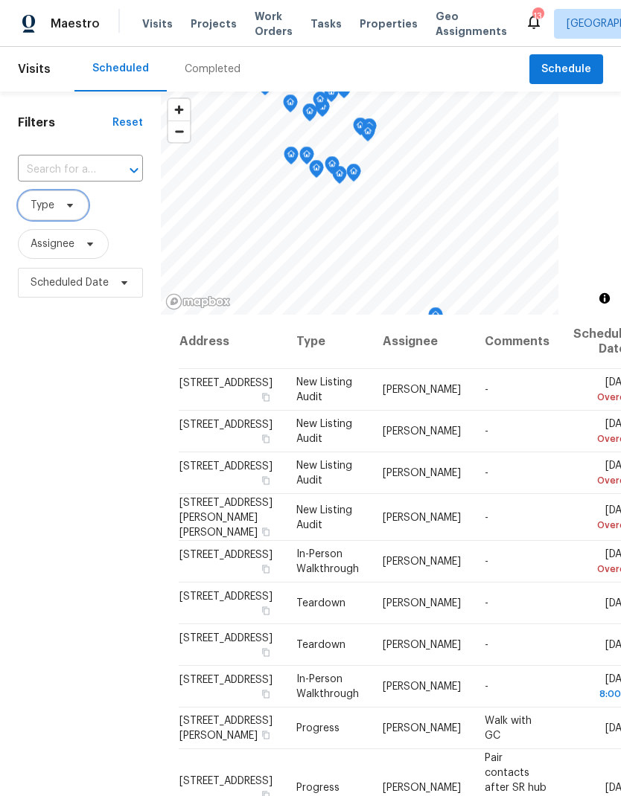
click at [71, 208] on icon at bounding box center [70, 205] width 12 height 12
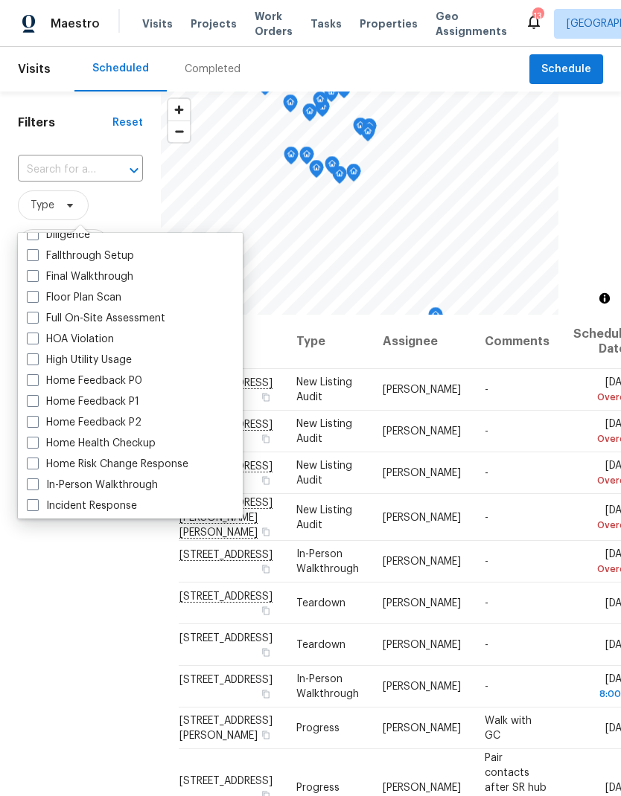
scroll to position [399, 0]
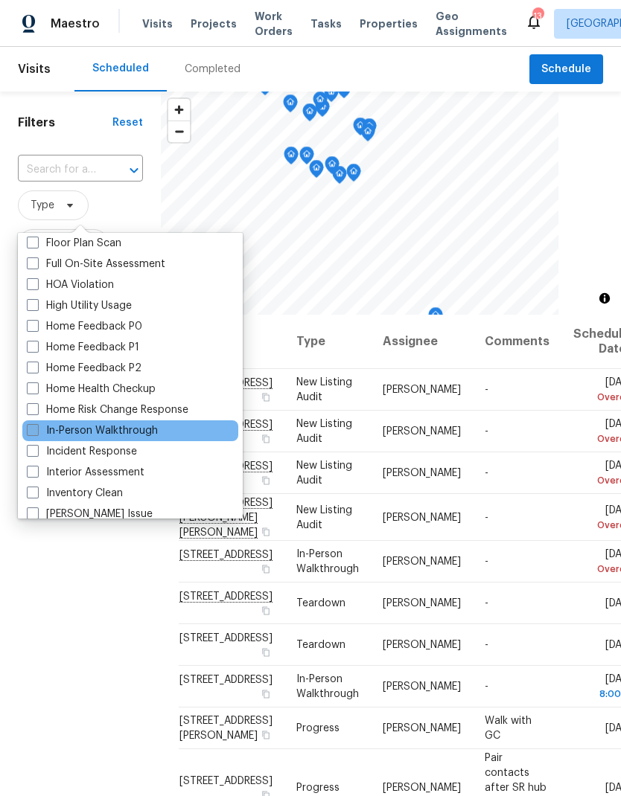
click at [33, 426] on span at bounding box center [33, 430] width 12 height 12
click at [33, 426] on input "In-Person Walkthrough" at bounding box center [32, 428] width 10 height 10
checkbox input "true"
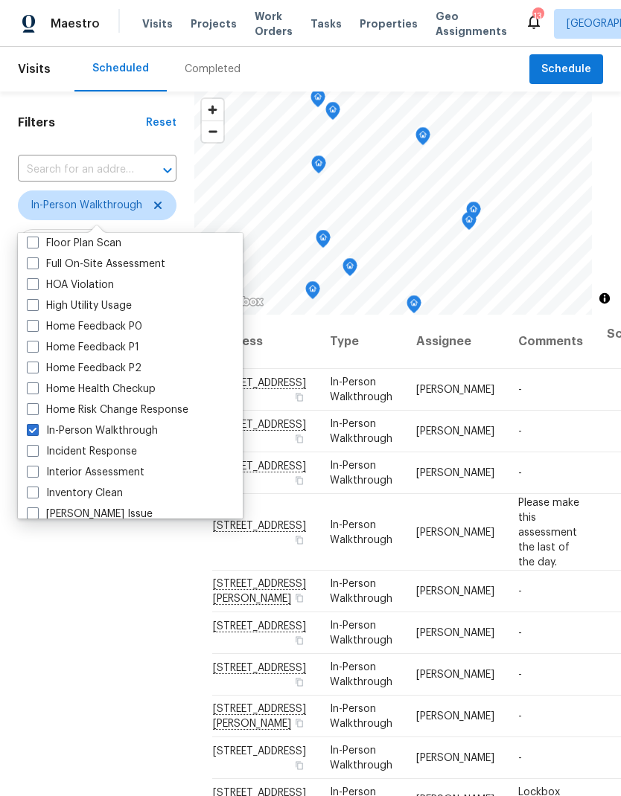
click at [111, 688] on div "Filters Reset ​ In-Person Walkthrough Assignee Scheduled Date" at bounding box center [97, 522] width 194 height 860
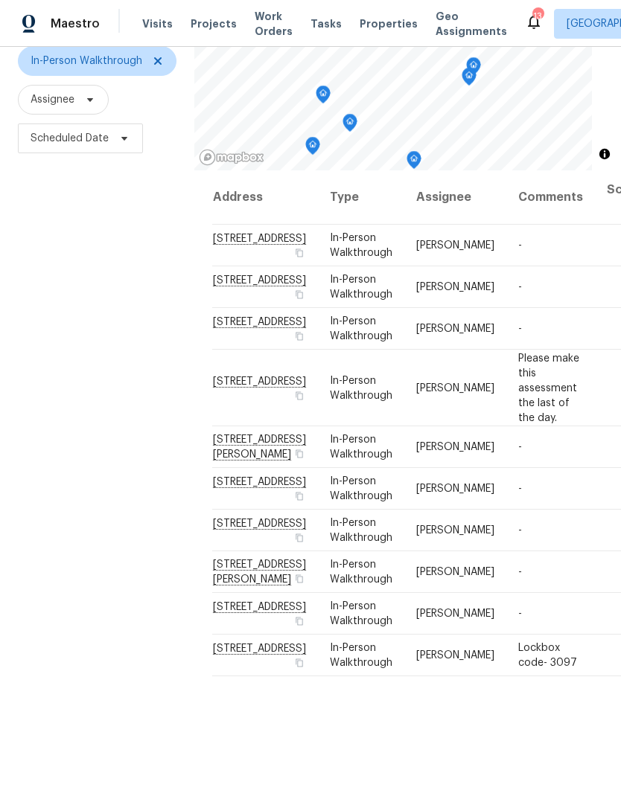
scroll to position [144, 0]
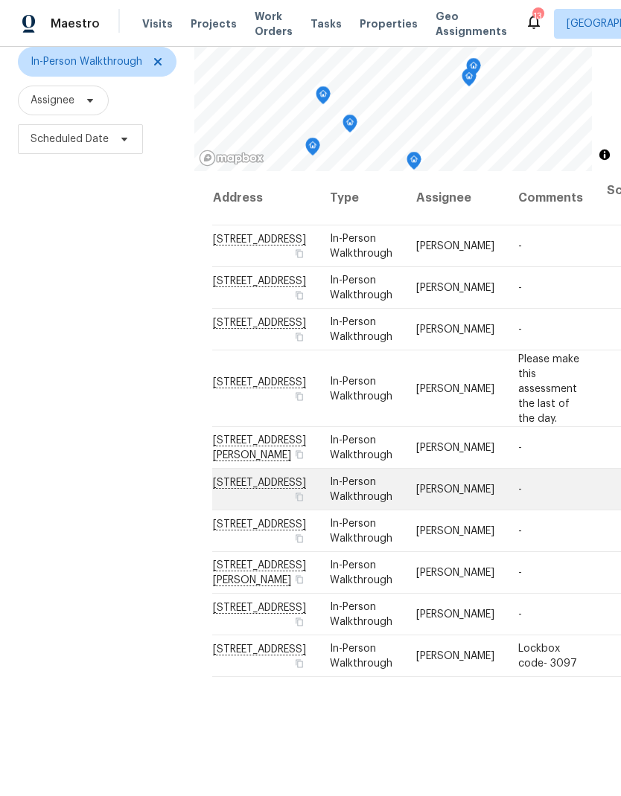
click at [595, 510] on td "[DATE] 4:00 pm" at bounding box center [633, 490] width 76 height 42
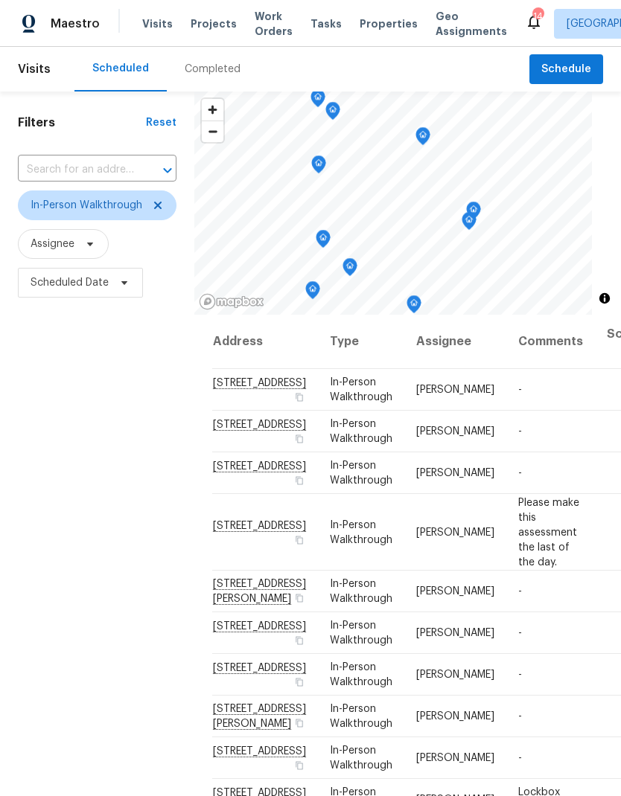
scroll to position [27, 0]
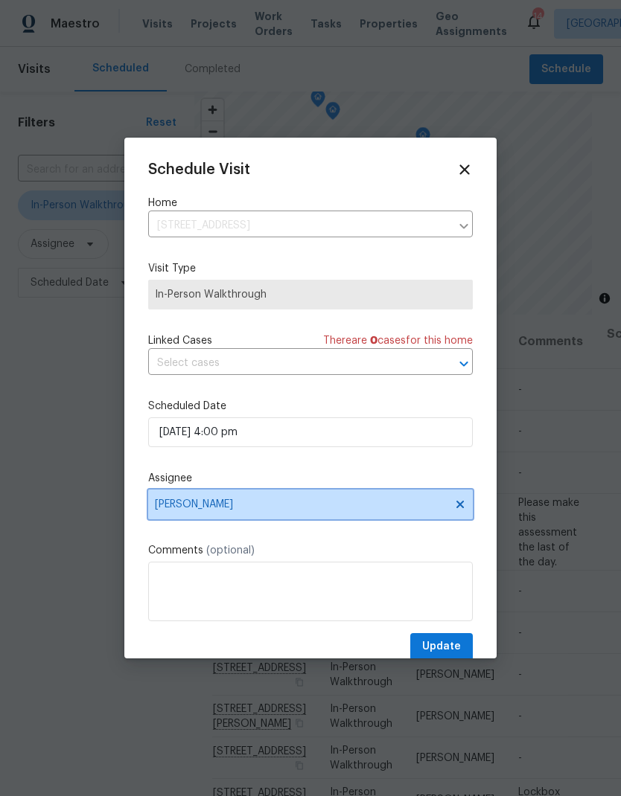
click at [452, 508] on span at bounding box center [457, 505] width 16 height 12
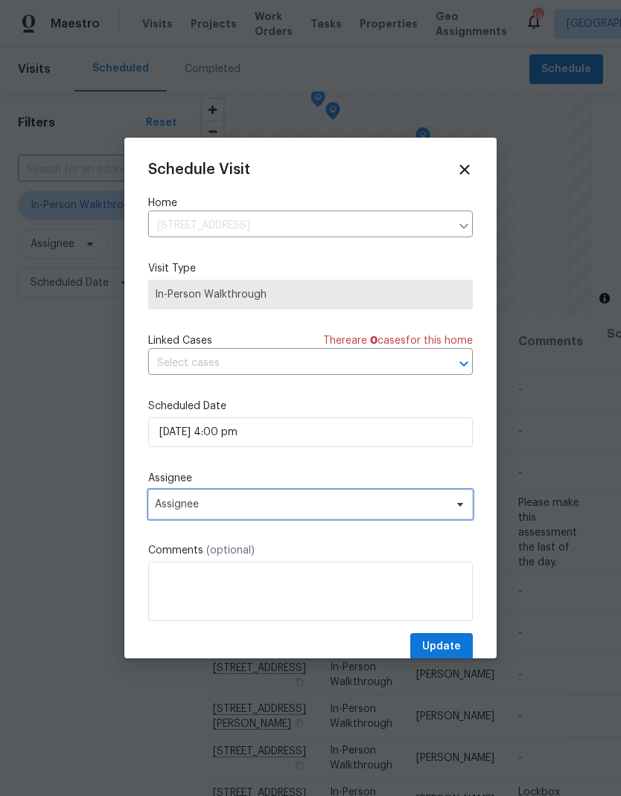
click at [339, 516] on span "Assignee" at bounding box center [310, 505] width 324 height 30
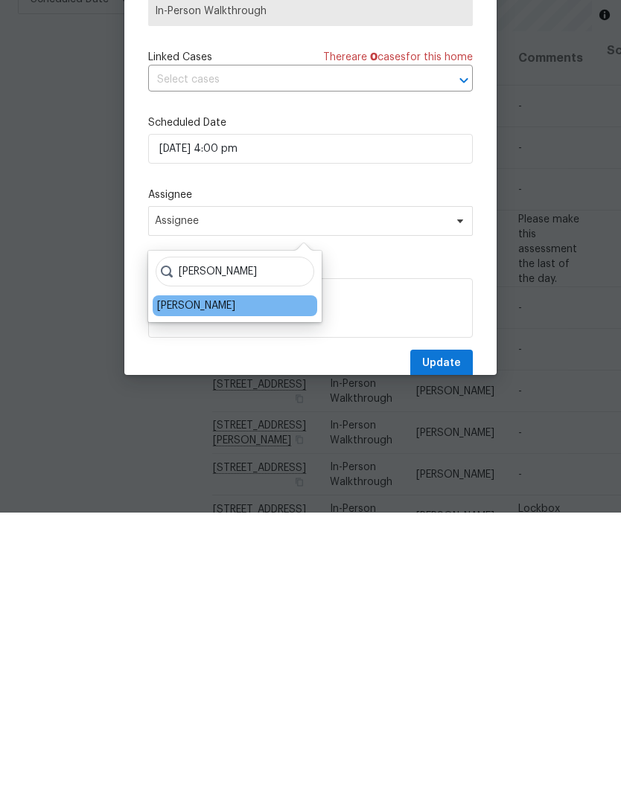
type input "Ken"
click at [203, 582] on div "[PERSON_NAME]" at bounding box center [196, 589] width 78 height 15
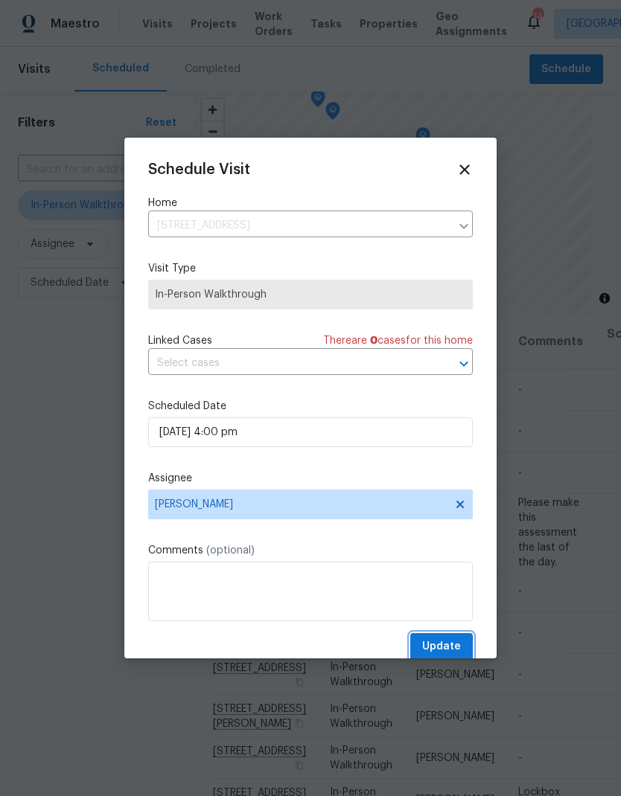
click at [458, 650] on span "Update" at bounding box center [441, 647] width 39 height 19
